Goal: Task Accomplishment & Management: Complete application form

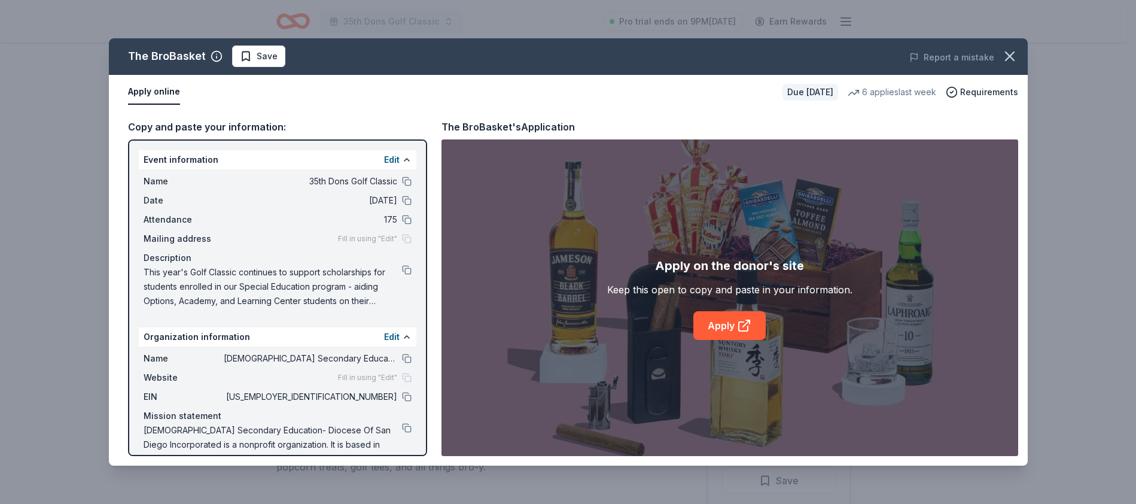
scroll to position [226, 0]
click at [589, 60] on div "The BroBasket Save" at bounding box center [385, 56] width 552 height 22
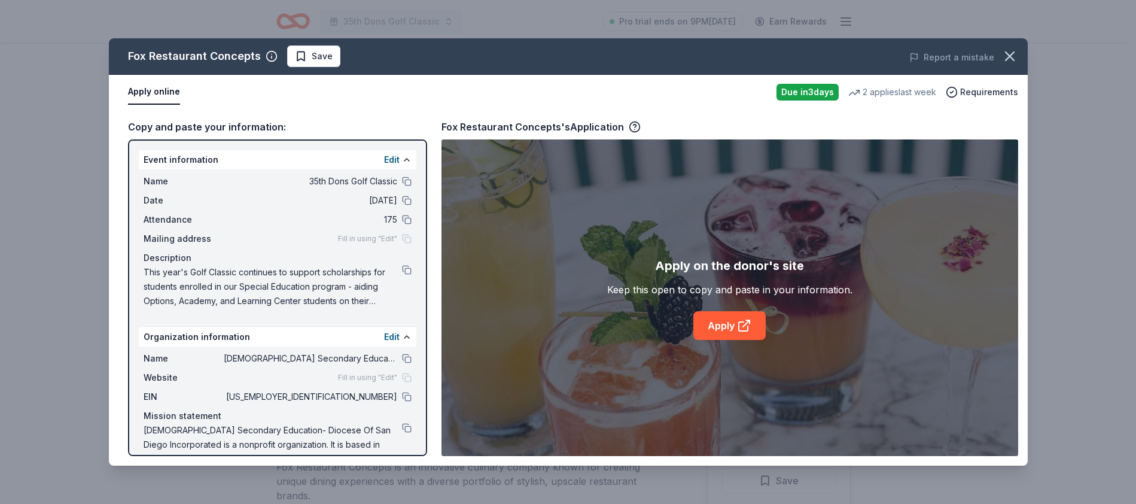
scroll to position [178, 0]
click at [321, 296] on span "This year's Golf Classic continues to support scholarships for students enrolle…" at bounding box center [273, 286] width 258 height 43
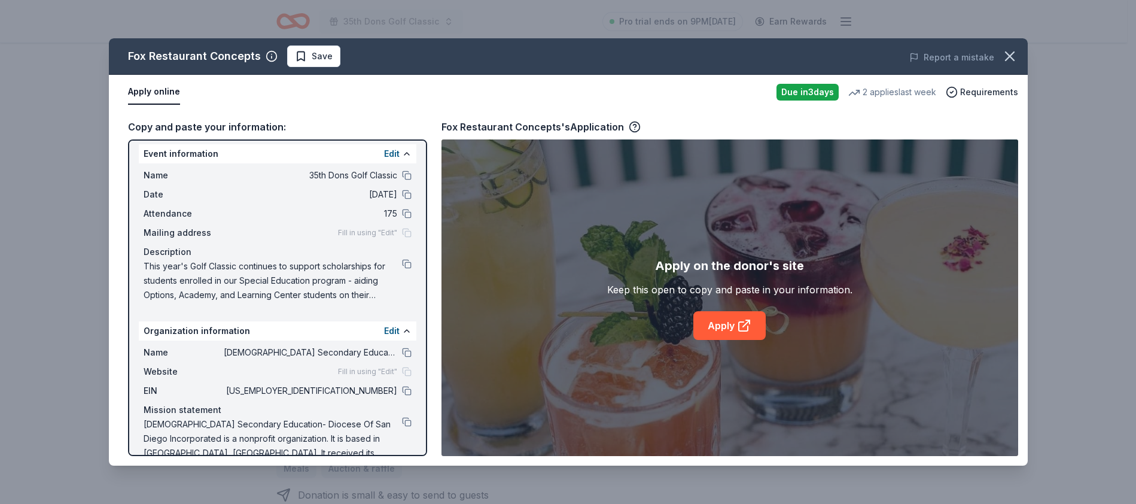
scroll to position [0, 0]
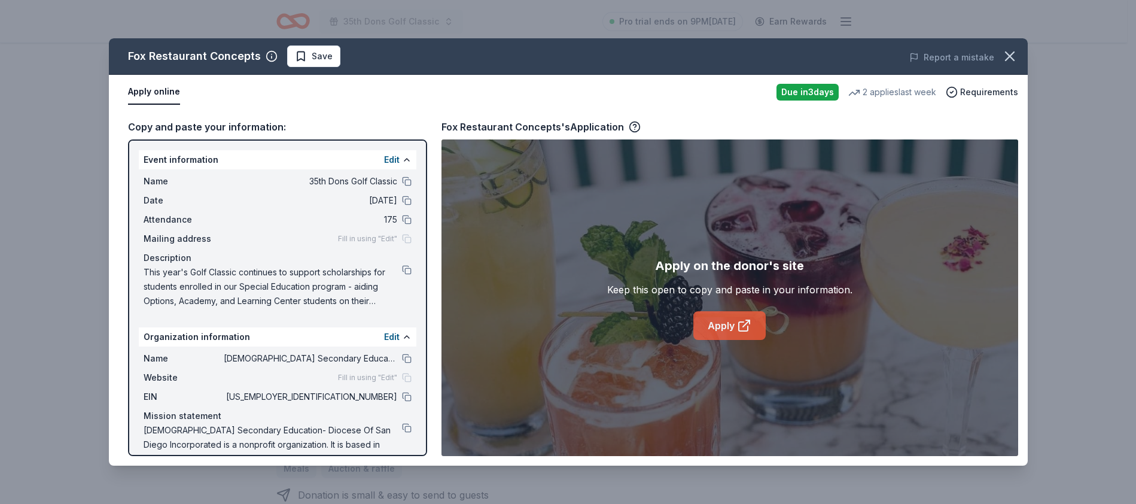
click at [731, 323] on link "Apply" at bounding box center [729, 325] width 72 height 29
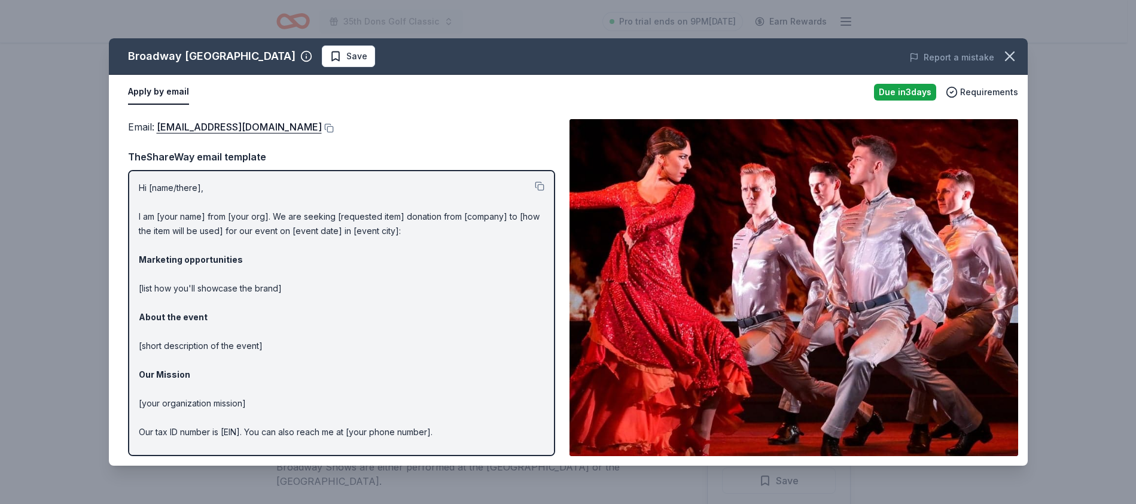
click at [372, 382] on p "Hi [name/there], I am [your name] from [your org]. We are seeking [requested it…" at bounding box center [342, 332] width 406 height 302
click at [322, 124] on button at bounding box center [328, 128] width 12 height 10
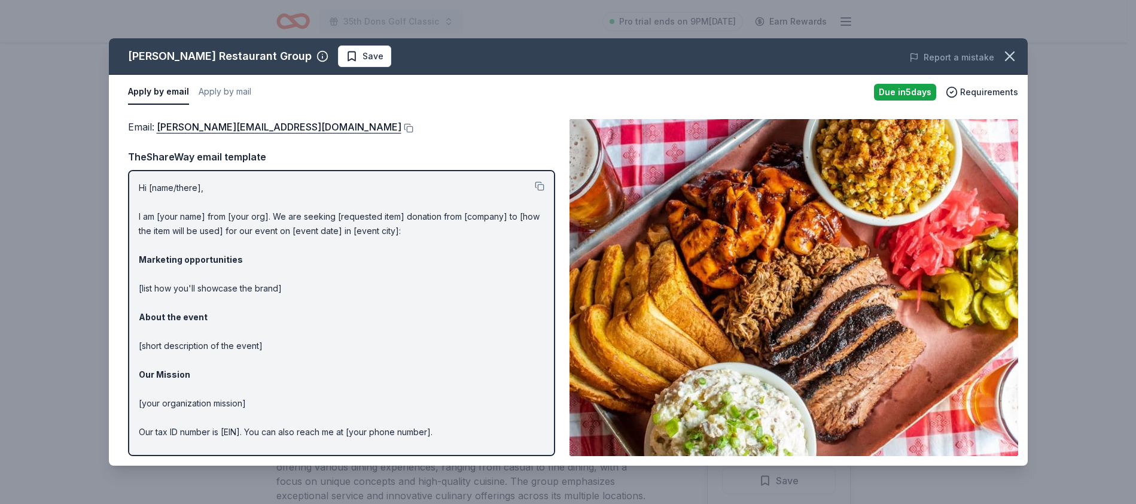
scroll to position [419, 0]
click at [401, 126] on button at bounding box center [407, 128] width 12 height 10
